Goal: Obtain resource: Download file/media

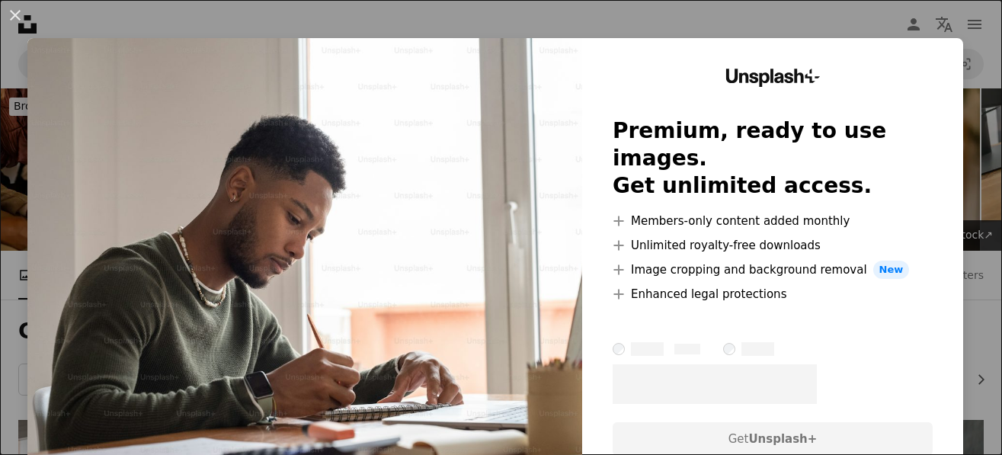
scroll to position [229, 0]
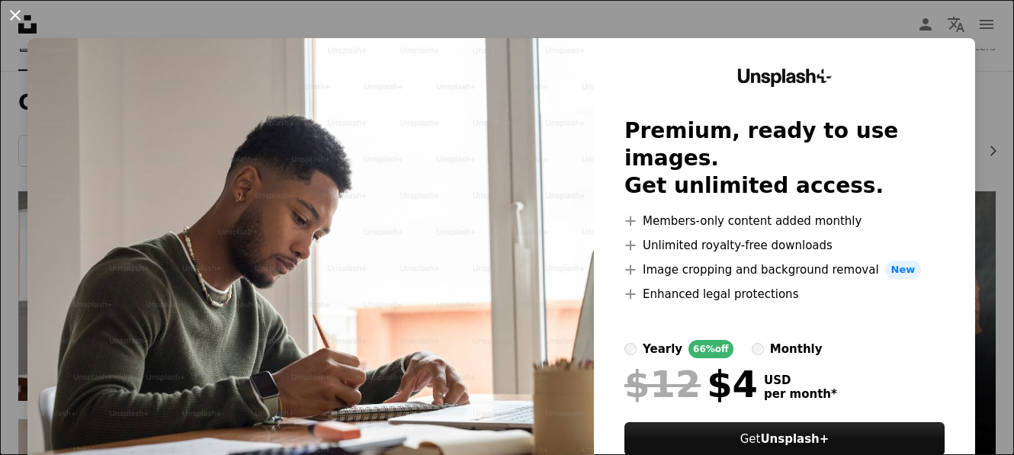
click at [11, 11] on button "An X shape" at bounding box center [15, 15] width 18 height 18
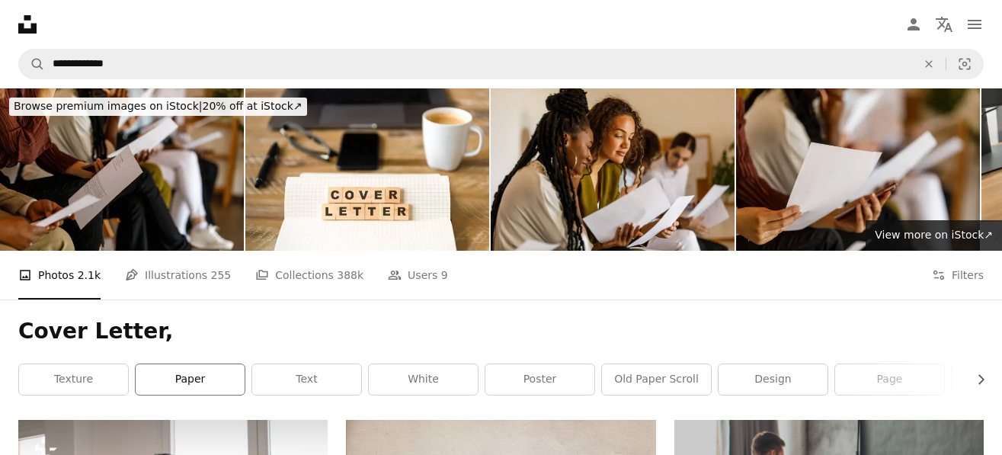
click at [229, 385] on link "paper" at bounding box center [190, 379] width 109 height 30
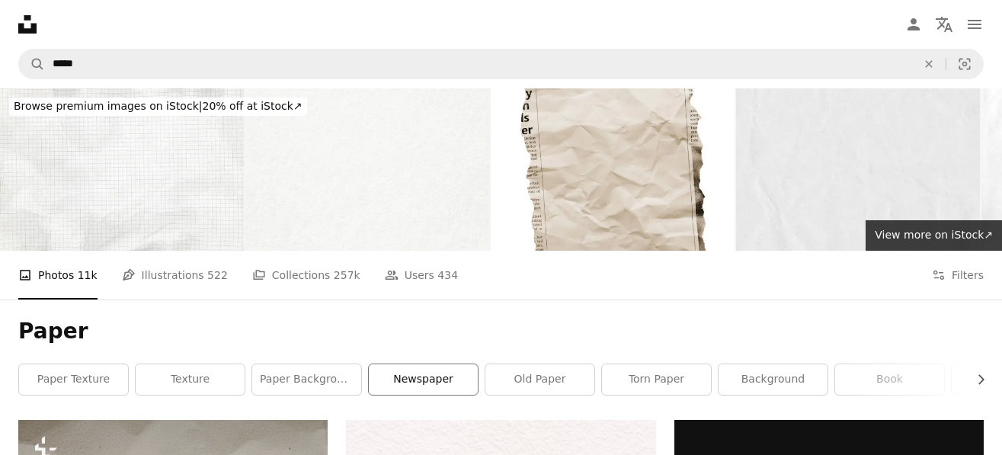
click at [414, 377] on link "newspaper" at bounding box center [423, 379] width 109 height 30
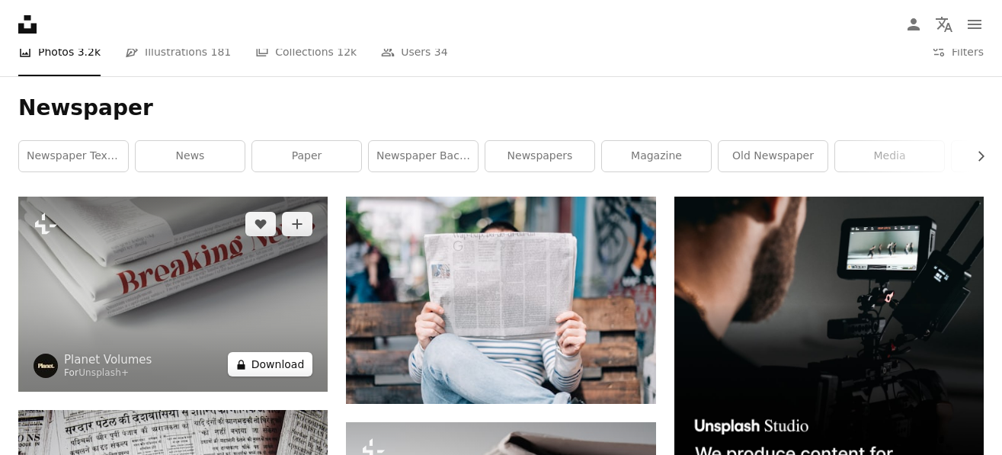
scroll to position [229, 0]
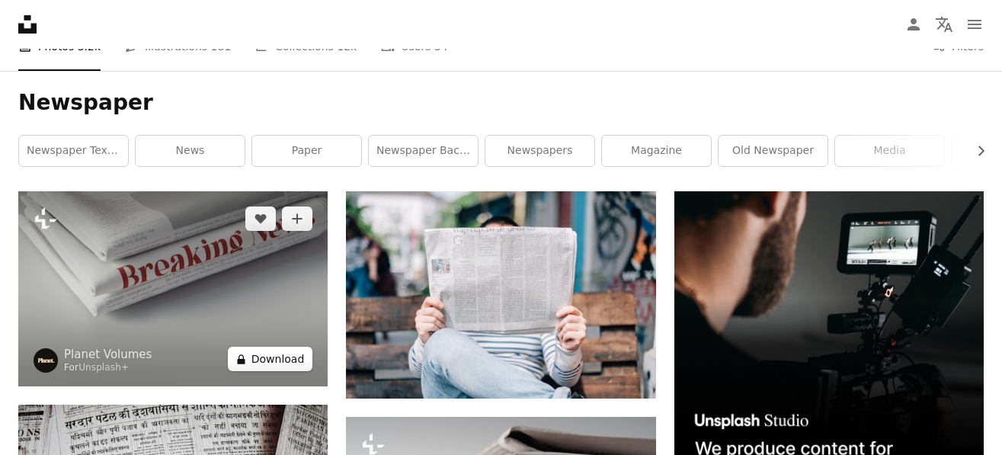
click at [293, 363] on button "A lock Download" at bounding box center [270, 359] width 85 height 24
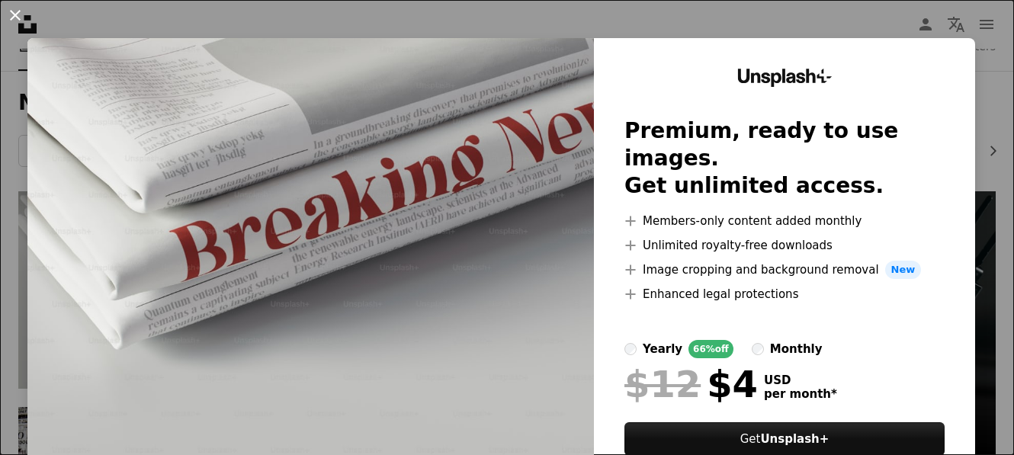
click at [14, 12] on button "An X shape" at bounding box center [15, 15] width 18 height 18
